Goal: Transaction & Acquisition: Purchase product/service

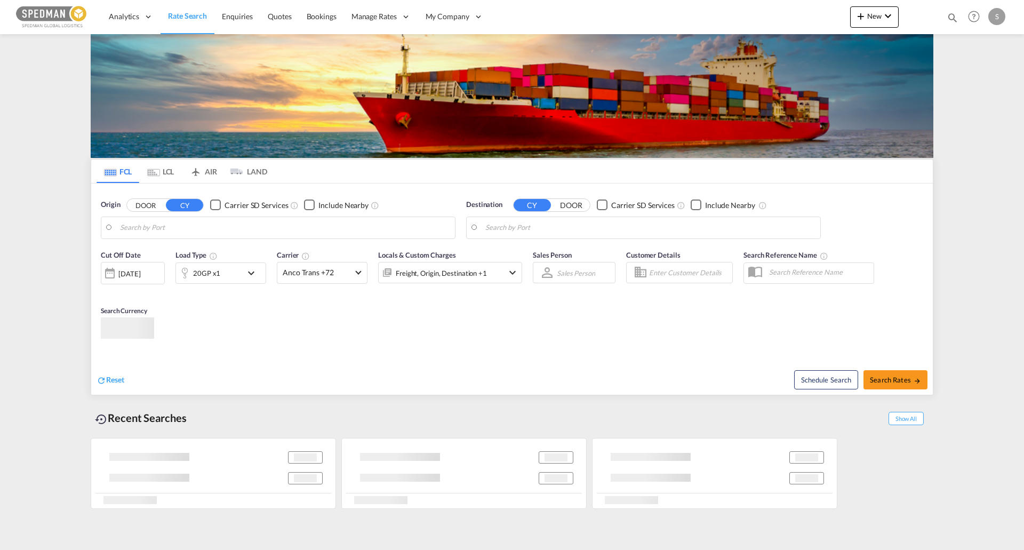
type input "[GEOGRAPHIC_DATA], DKFRC"
type input "Mundra, INMUN"
click at [171, 221] on input "[GEOGRAPHIC_DATA], DKFRC" at bounding box center [285, 228] width 330 height 16
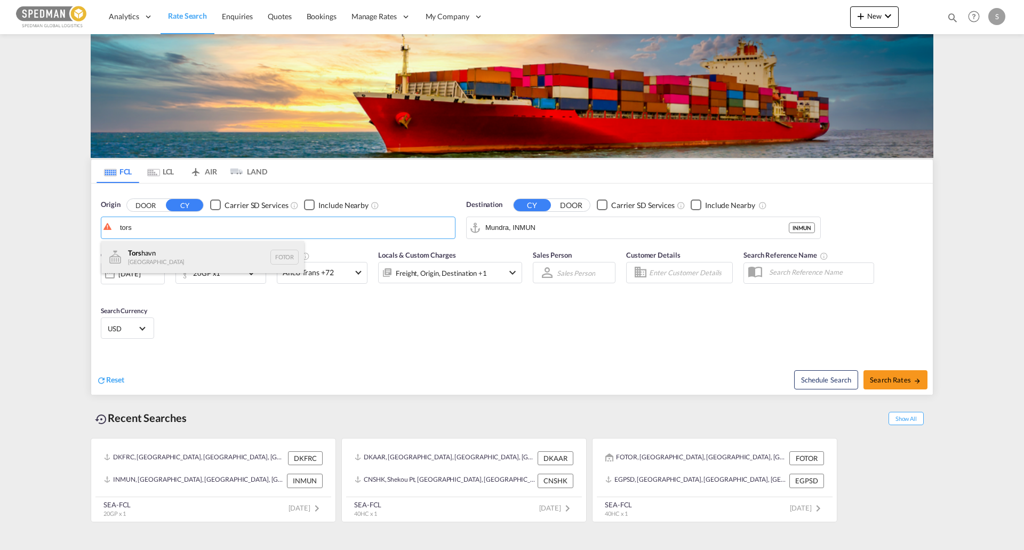
click at [183, 249] on div "Tors havn [GEOGRAPHIC_DATA] FOTOR" at bounding box center [202, 257] width 203 height 32
type input "Torshavn, FOTOR"
click at [576, 228] on input "Mundra, INMUN" at bounding box center [650, 228] width 330 height 16
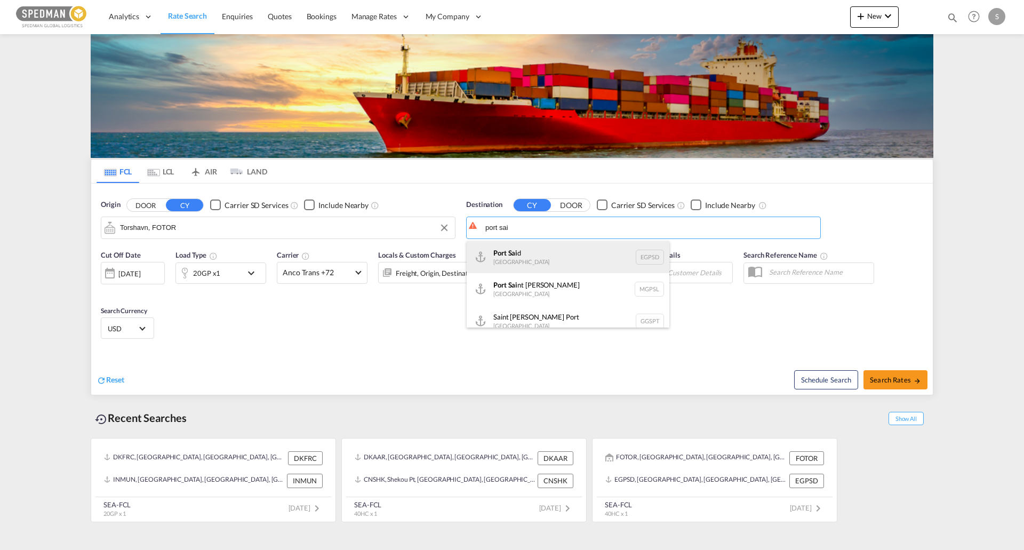
click at [547, 254] on div "[GEOGRAPHIC_DATA] EGPSD" at bounding box center [568, 257] width 203 height 32
type input "[GEOGRAPHIC_DATA], EGPSD"
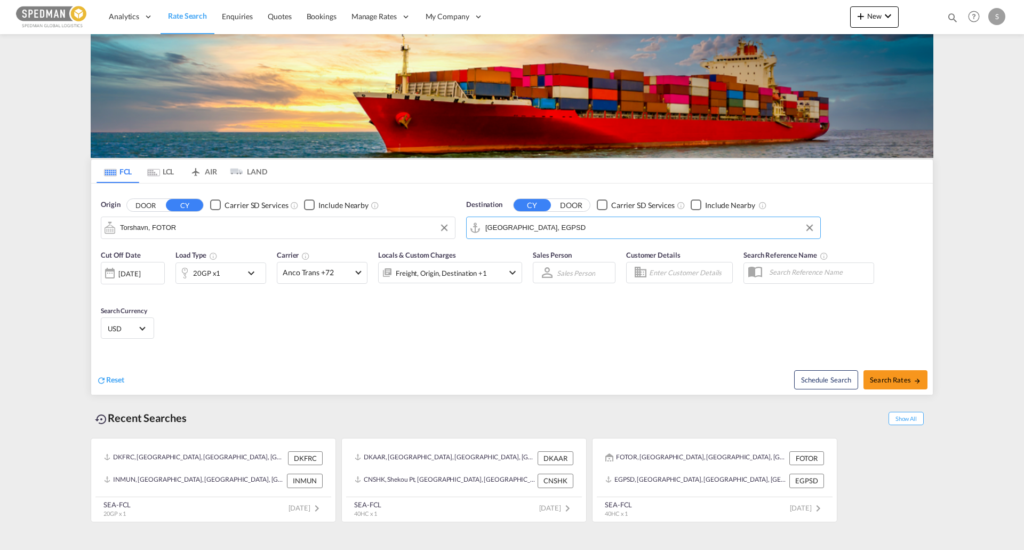
click at [249, 270] on md-icon "icon-chevron-down" at bounding box center [254, 273] width 18 height 13
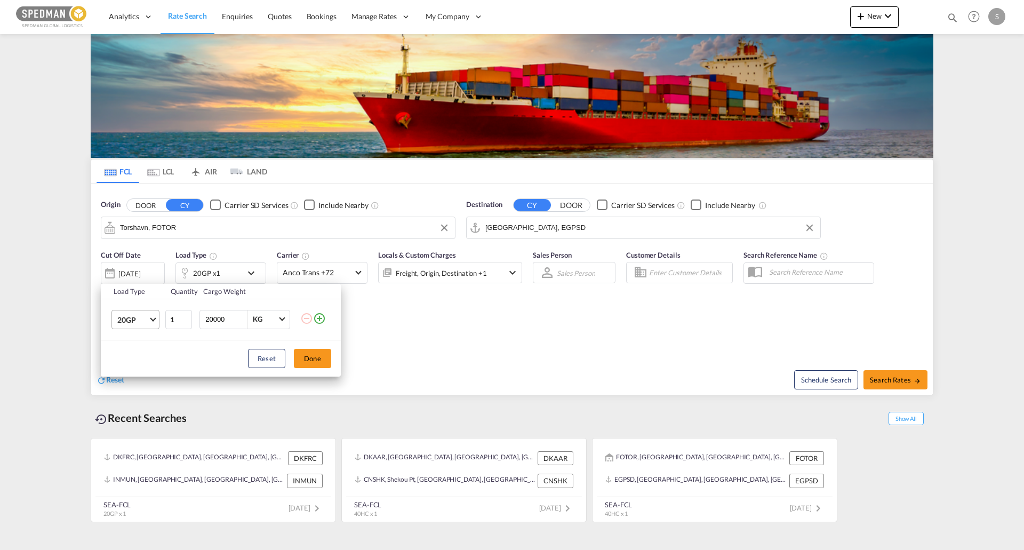
click at [152, 316] on span "Choose: \a20GP" at bounding box center [153, 318] width 6 height 6
click at [141, 346] on md-option "40GP" at bounding box center [145, 345] width 73 height 26
click at [325, 364] on button "Done" at bounding box center [312, 358] width 37 height 19
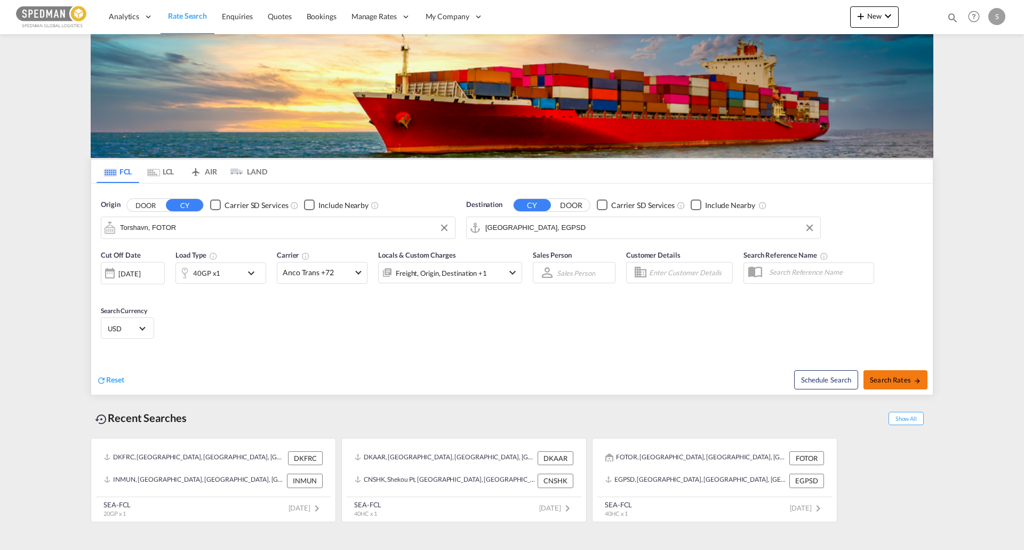
click at [908, 386] on button "Search Rates" at bounding box center [895, 379] width 64 height 19
type input "FOTOR to EGPSD / [DATE]"
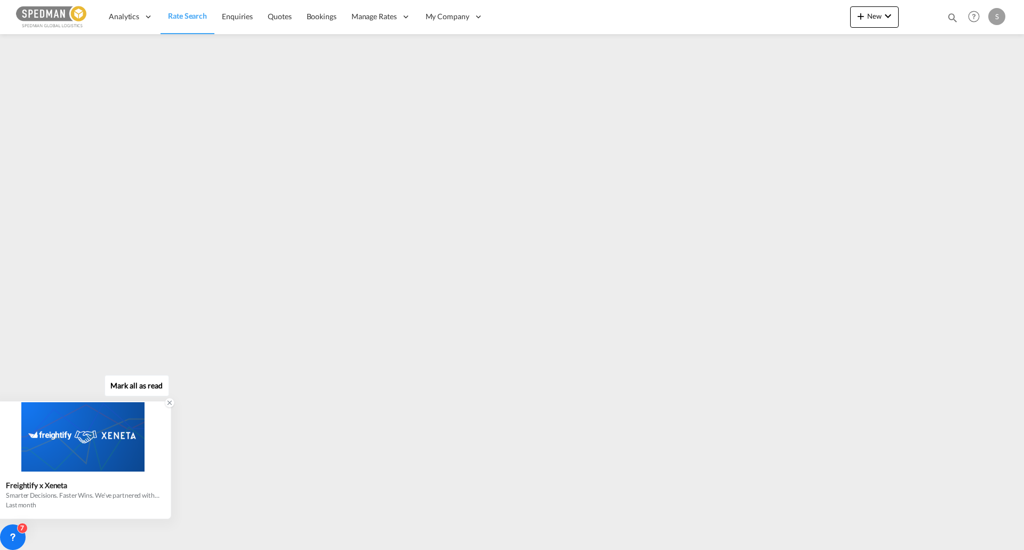
click at [168, 405] on icon at bounding box center [169, 402] width 7 height 7
